Goal: Complete application form: Complete application form

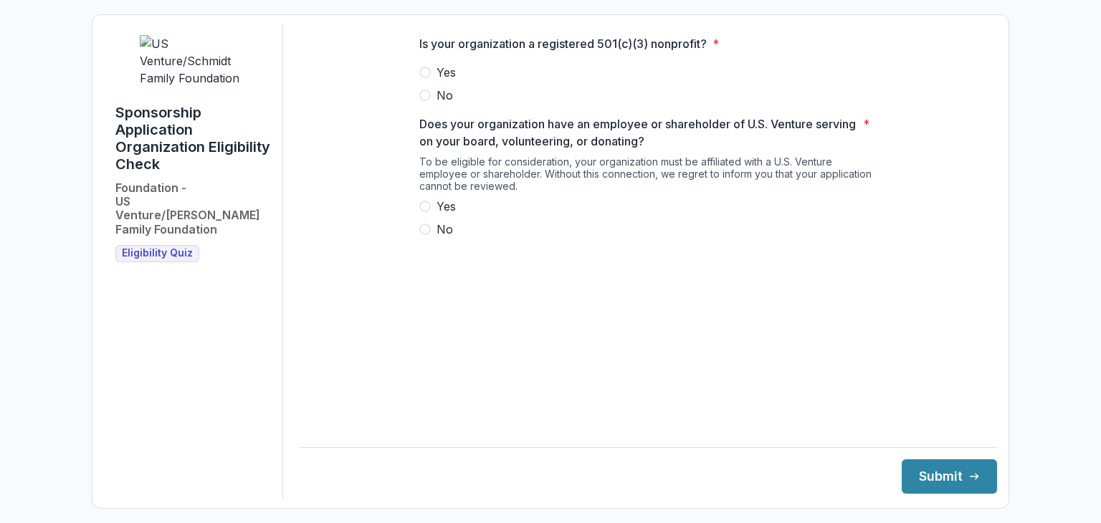
click at [424, 78] on span at bounding box center [424, 72] width 11 height 11
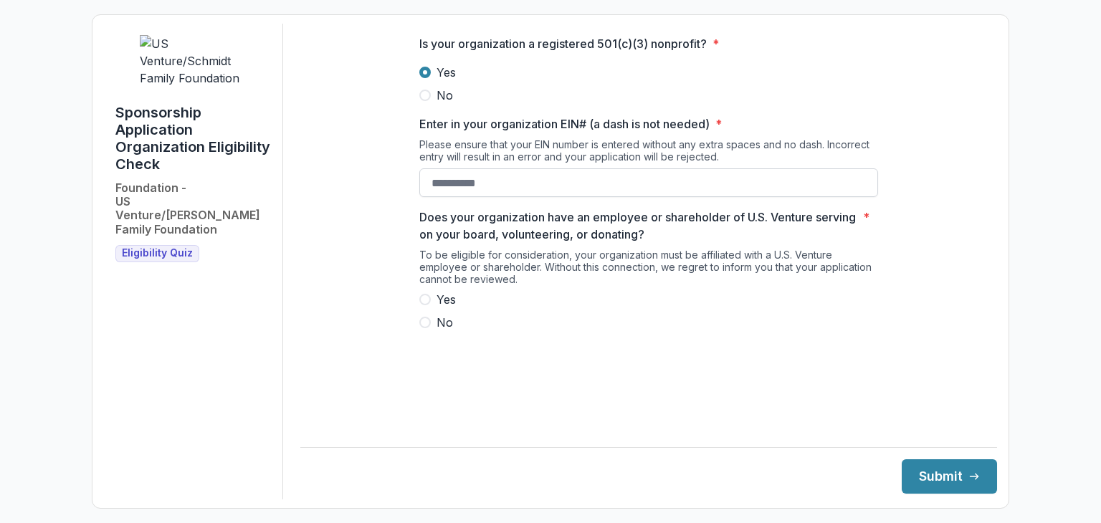
click at [445, 197] on input "Enter in your organization EIN# (a dash is not needed) *" at bounding box center [648, 182] width 459 height 29
click at [445, 331] on span "No" at bounding box center [445, 322] width 16 height 17
type input "**********"
click at [929, 475] on button "Submit" at bounding box center [949, 477] width 95 height 34
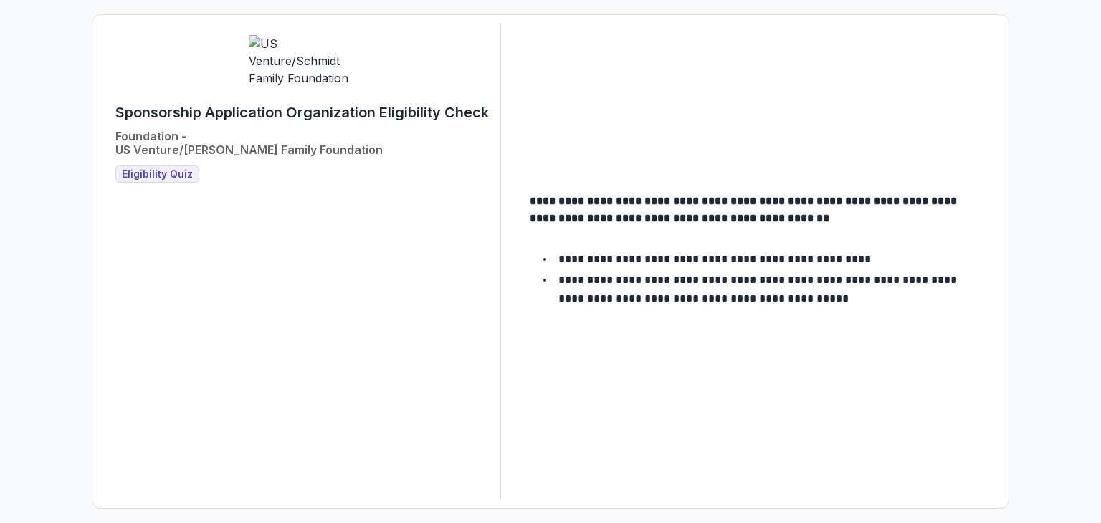
click at [155, 168] on span "Eligibility Quiz" at bounding box center [157, 174] width 71 height 12
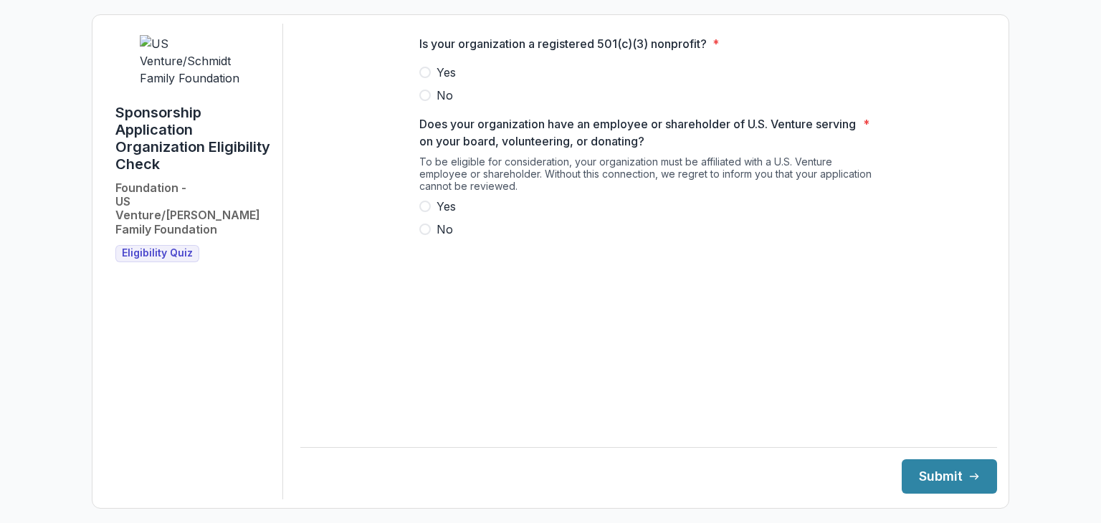
click at [425, 78] on span at bounding box center [424, 72] width 11 height 11
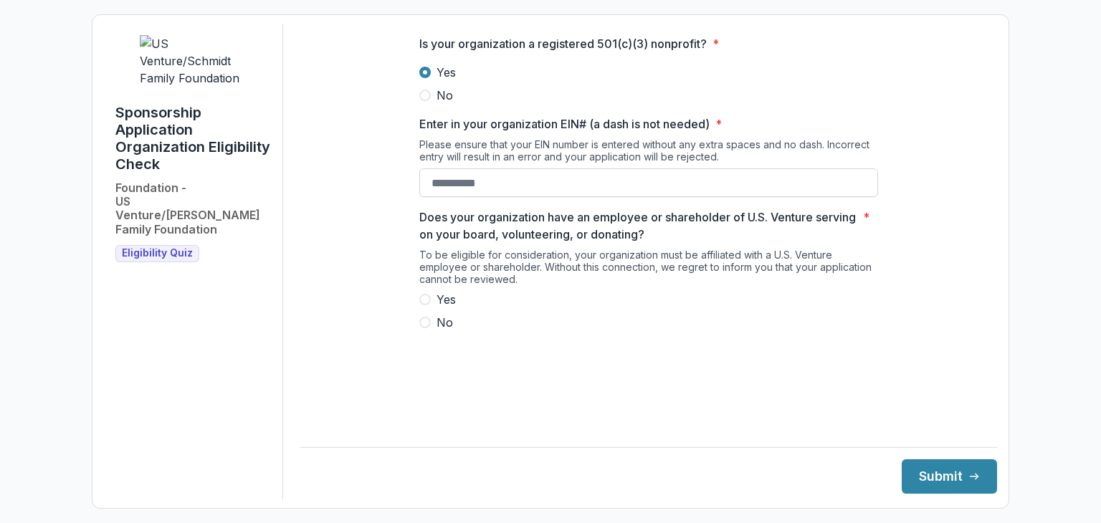
click at [450, 196] on input "Enter in your organization EIN# (a dash is not needed) *" at bounding box center [648, 182] width 459 height 29
type input "**********"
click at [424, 328] on span at bounding box center [424, 322] width 11 height 11
click at [918, 475] on button "Submit" at bounding box center [949, 477] width 95 height 34
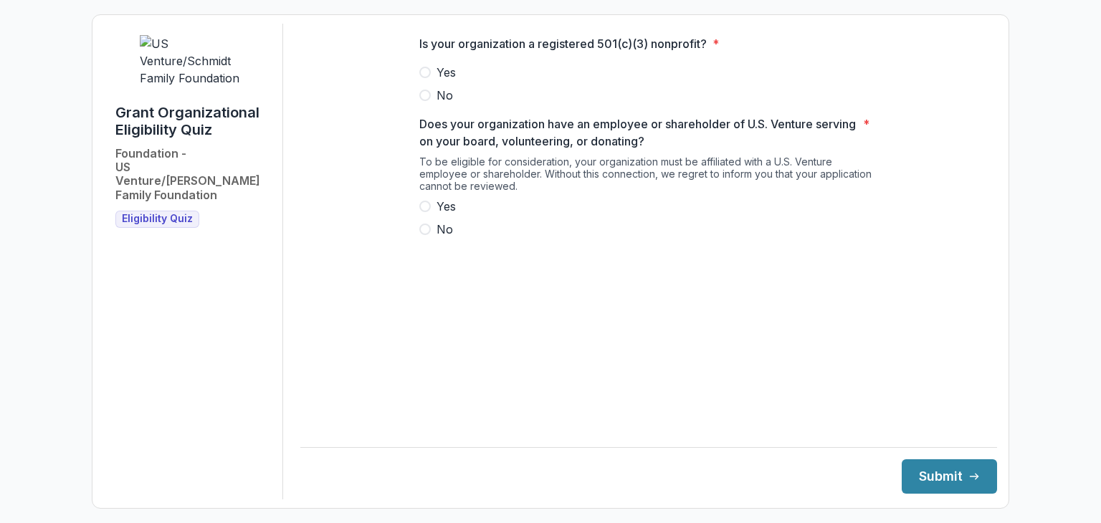
click at [427, 78] on span at bounding box center [424, 72] width 11 height 11
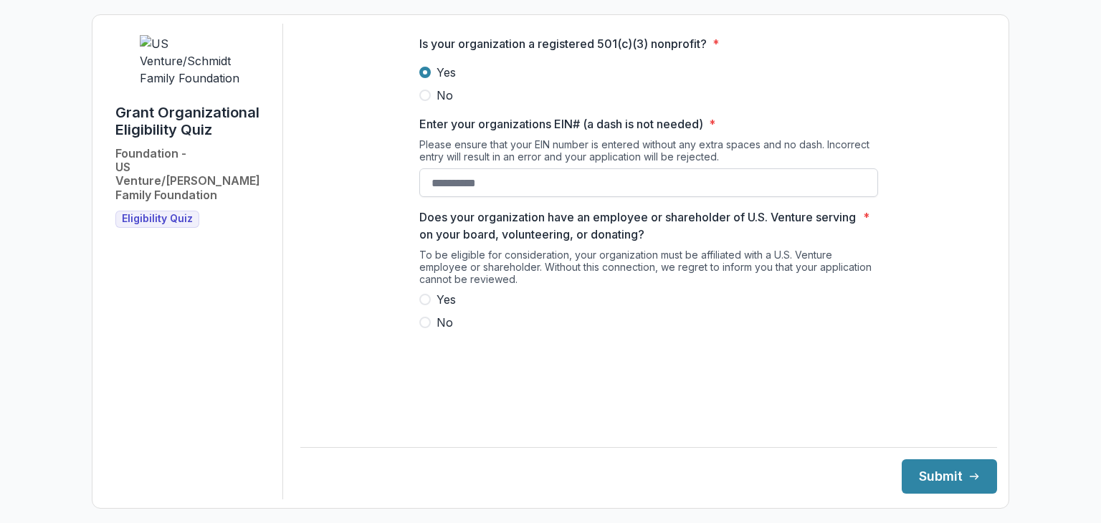
click at [446, 193] on input "Enter your organizations EIN# (a dash is not needed) *" at bounding box center [648, 182] width 459 height 29
type input "**********"
click at [432, 331] on label "No" at bounding box center [648, 322] width 459 height 17
click at [917, 475] on button "Submit" at bounding box center [949, 477] width 95 height 34
